Goal: Task Accomplishment & Management: Complete application form

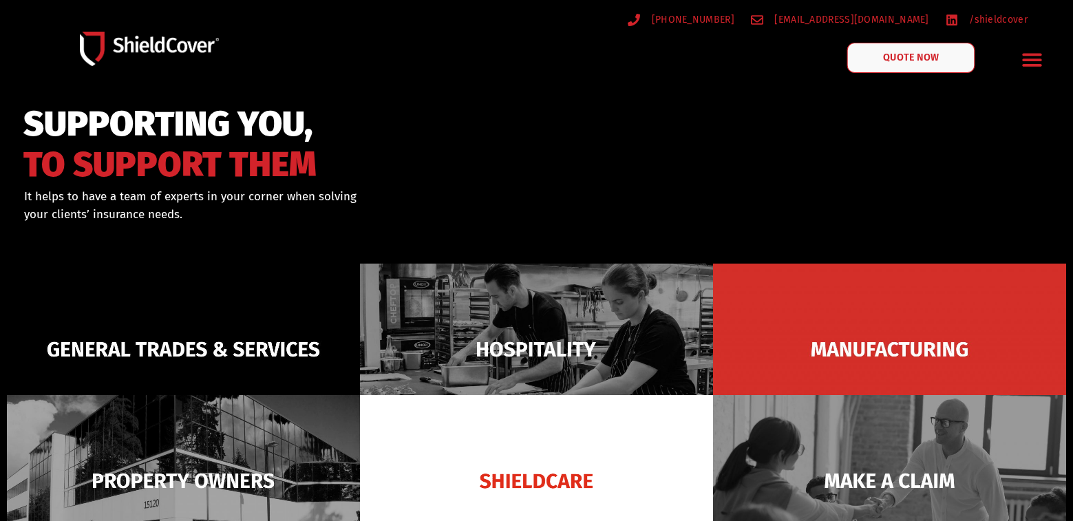
drag, startPoint x: 0, startPoint y: 0, endPoint x: 895, endPoint y: 57, distance: 896.9
click at [895, 57] on span "QUOTE NOW" at bounding box center [910, 58] width 55 height 10
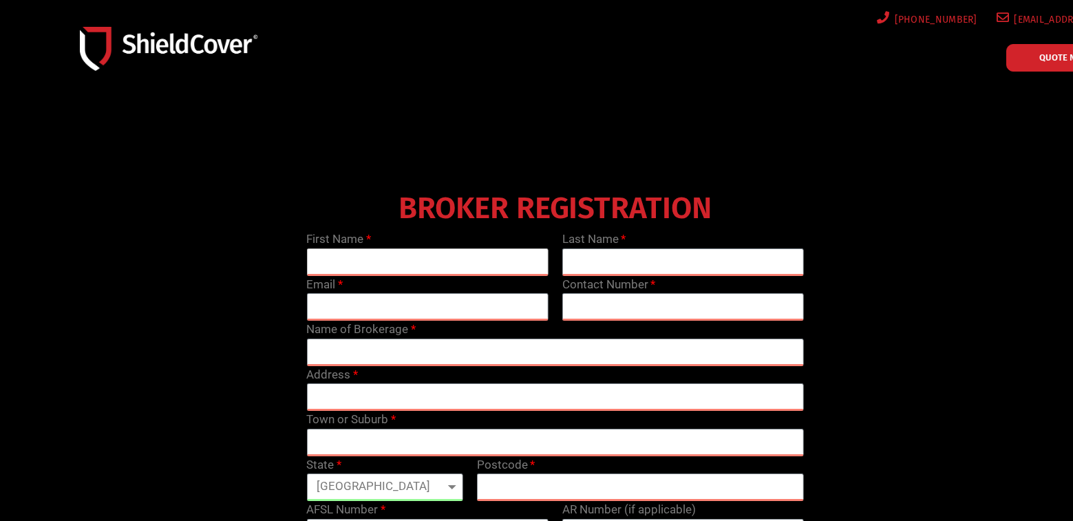
click at [384, 255] on input "text" at bounding box center [427, 263] width 242 height 28
type input "[PERSON_NAME]"
type input "[EMAIL_ADDRESS][DOMAIN_NAME]"
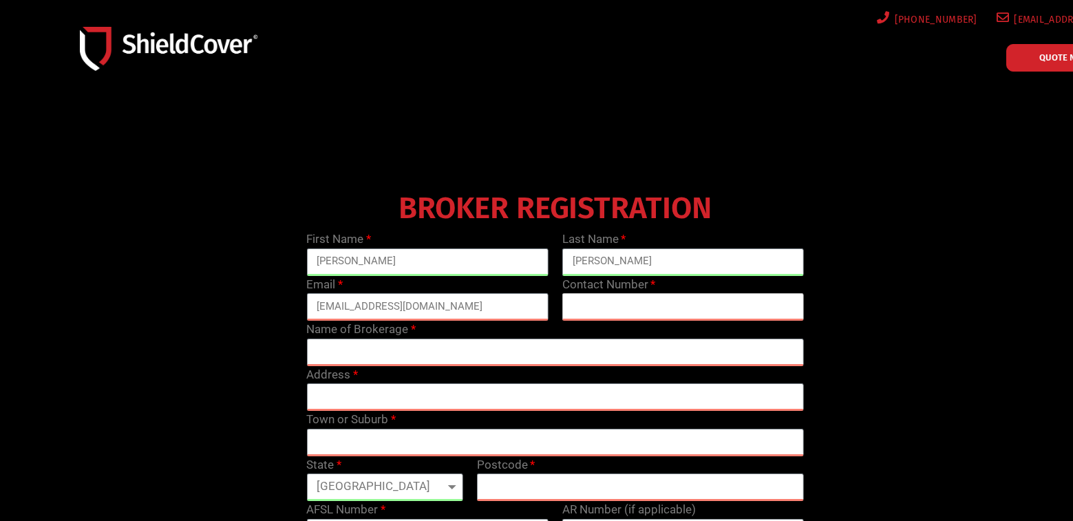
type input "0499117468"
type input "Ekam Insurance"
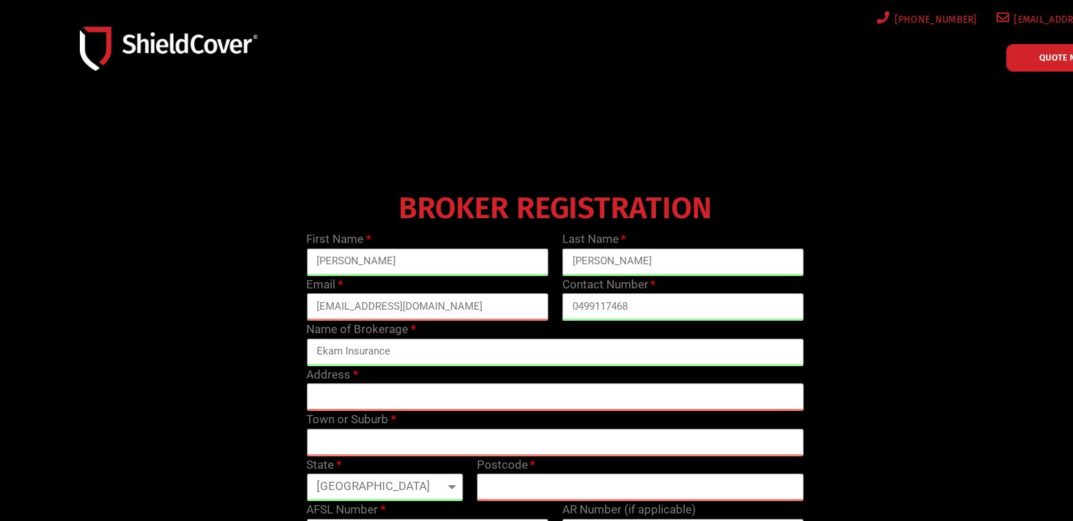
type input "[STREET_ADDRESS]"
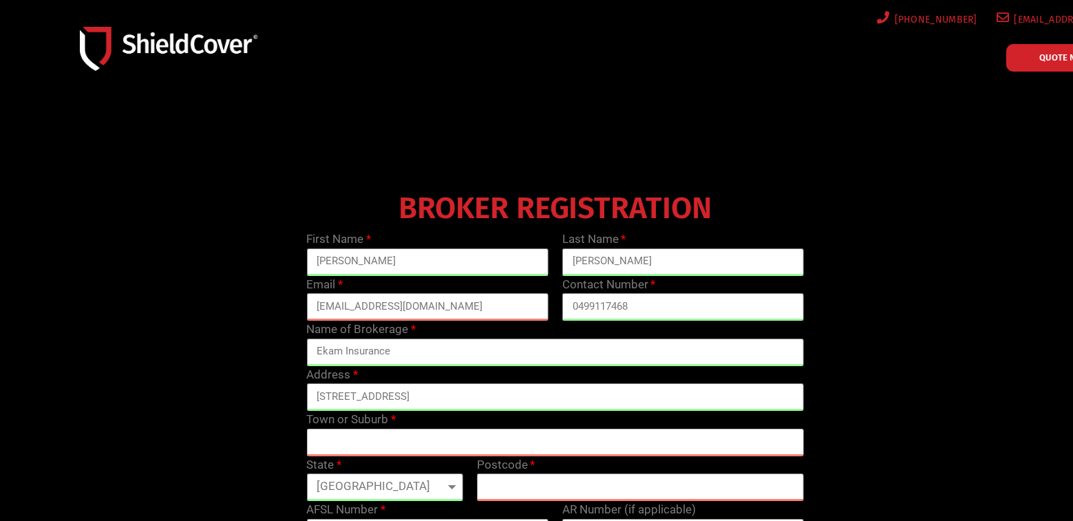
type input "[GEOGRAPHIC_DATA]"
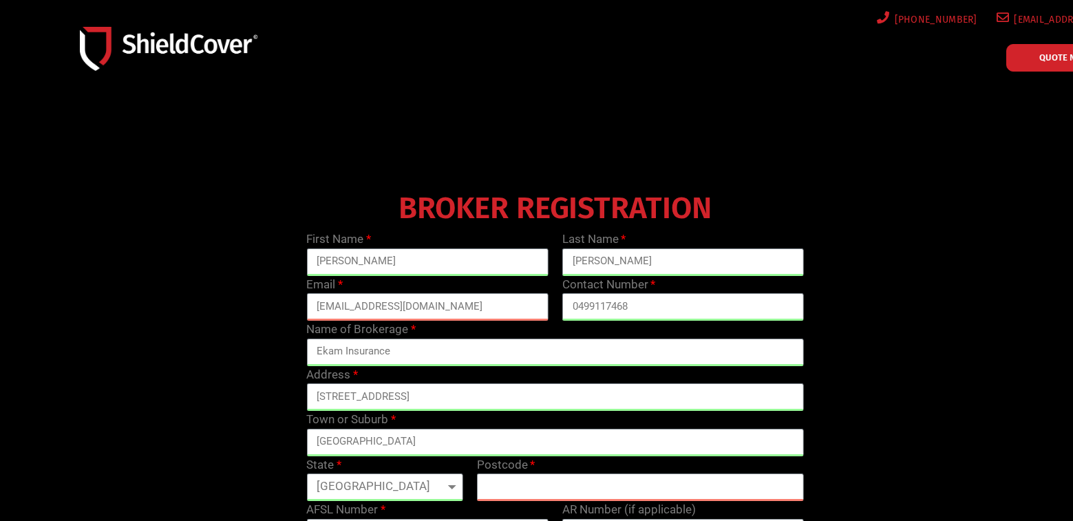
select select "[GEOGRAPHIC_DATA]"
type input "2147"
type input "478959"
click at [280, 400] on div "BROKER REGISTRATION First Name [PERSON_NAME] Last Name [PERSON_NAME] Email [EMA…" at bounding box center [555, 386] width 1022 height 399
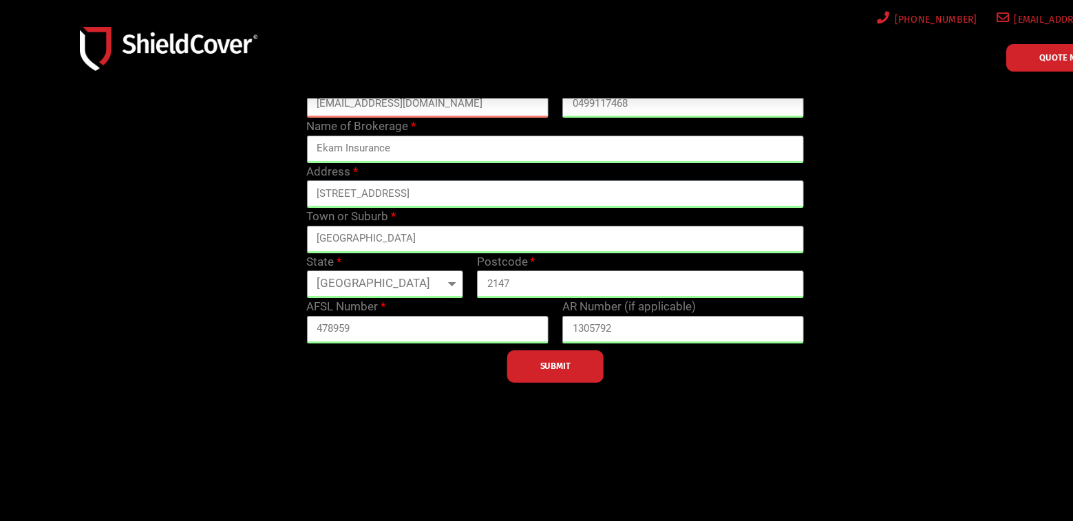
scroll to position [207, 0]
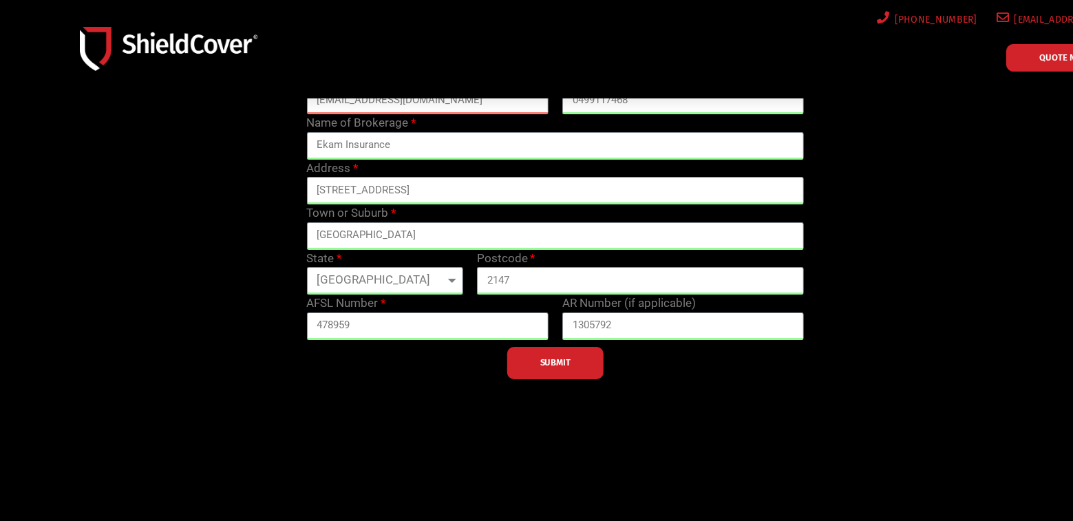
click at [443, 396] on div at bounding box center [536, 188] width 1073 height 593
drag, startPoint x: 315, startPoint y: 321, endPoint x: 306, endPoint y: 321, distance: 9.6
click at [306, 321] on div "AFSL Number 478959" at bounding box center [426, 317] width 255 height 45
drag, startPoint x: 584, startPoint y: 317, endPoint x: 535, endPoint y: 309, distance: 49.6
click at [535, 309] on div "First Name [PERSON_NAME] Last Name [PERSON_NAME] Email [EMAIL_ADDRESS][DOMAIN_N…" at bounding box center [555, 201] width 512 height 355
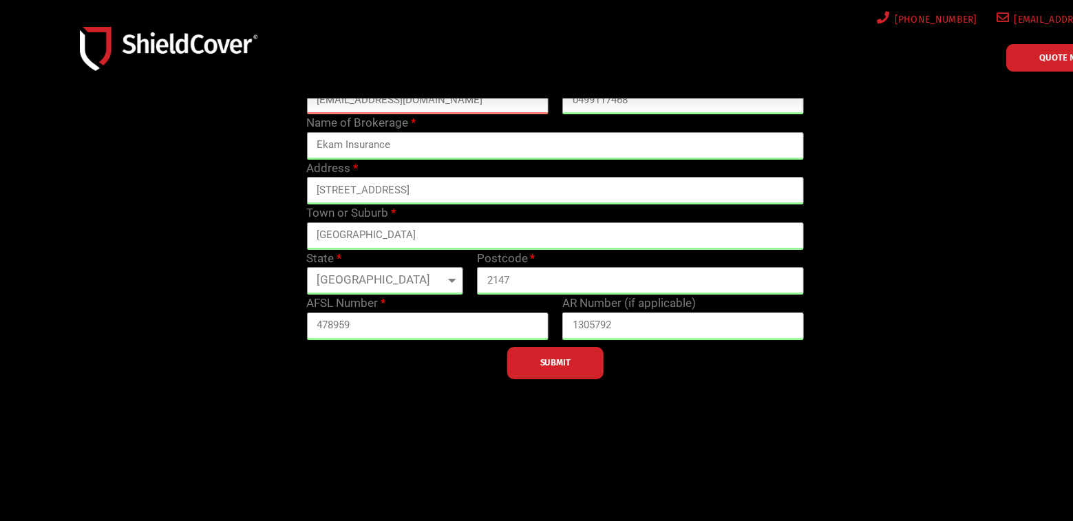
paste input "001315837"
type input "001315837"
click at [567, 361] on span "SUBMIT" at bounding box center [555, 362] width 30 height 3
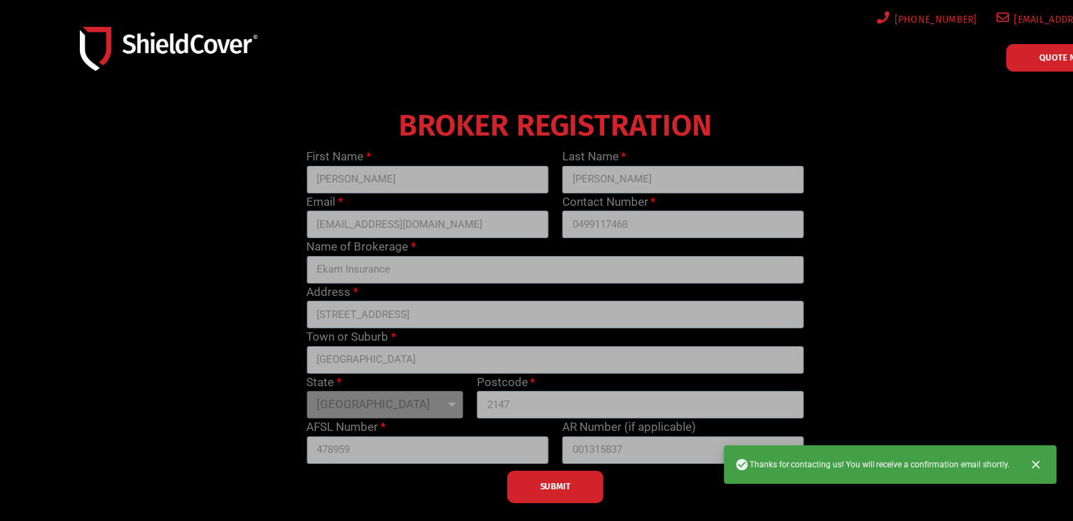
scroll to position [0, 0]
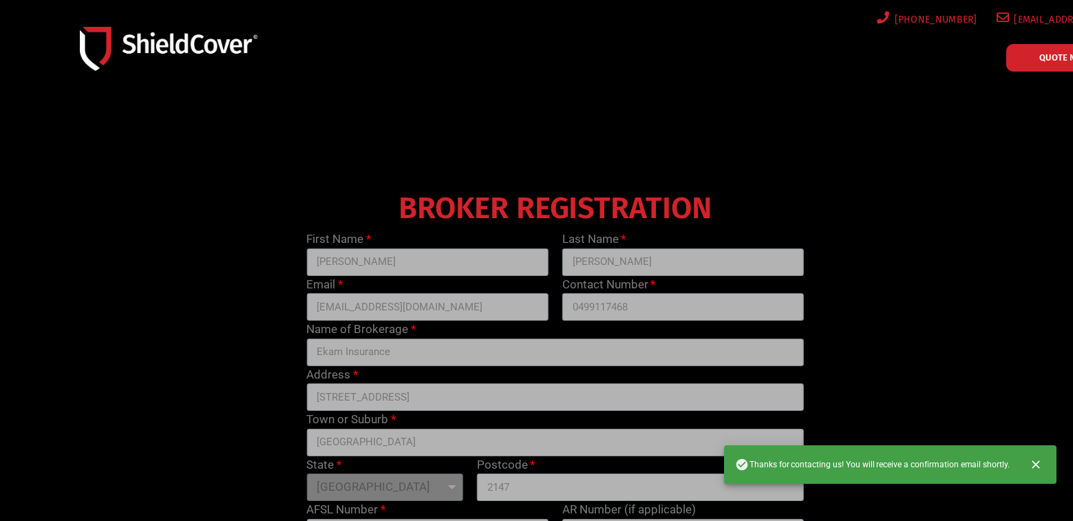
click at [1051, 59] on span "QUOTE NOW" at bounding box center [1065, 57] width 50 height 9
